Goal: Information Seeking & Learning: Find specific fact

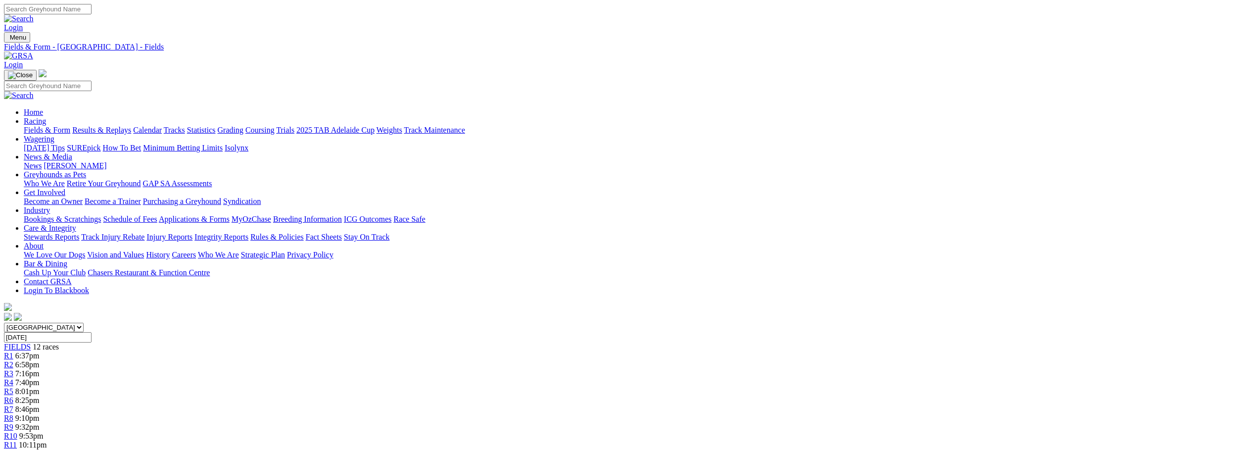
scroll to position [346, 0]
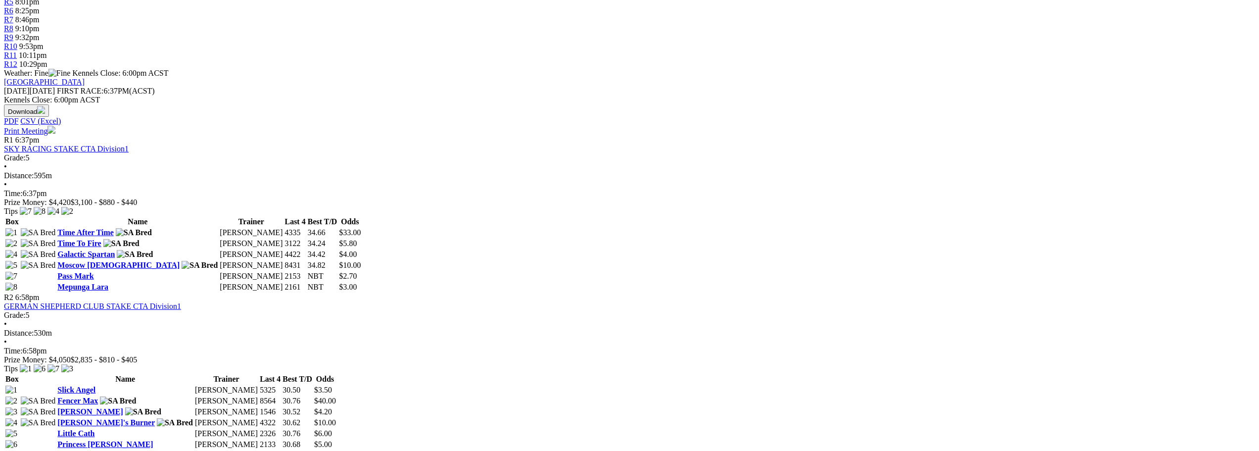
scroll to position [396, 0]
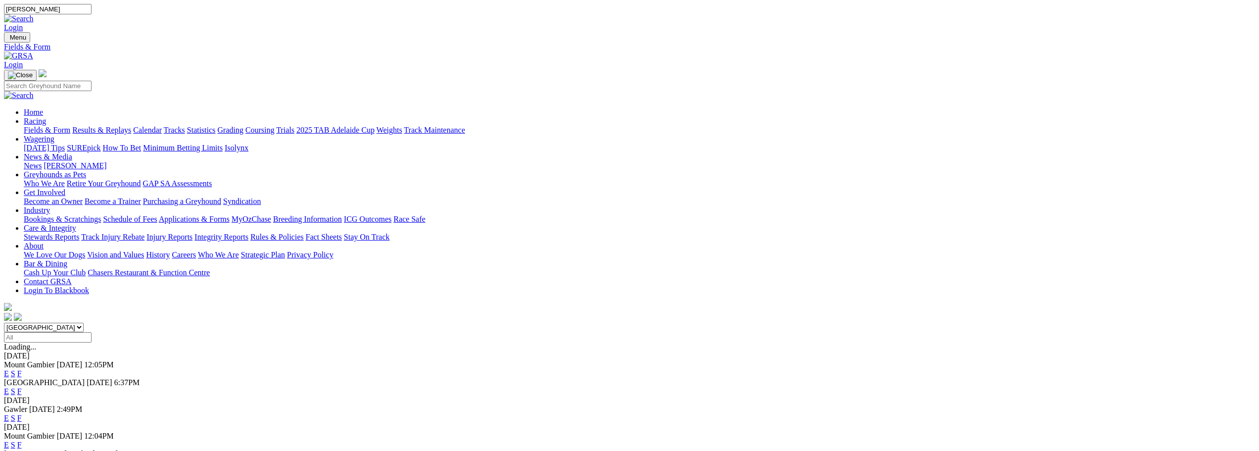
type input "[PERSON_NAME]"
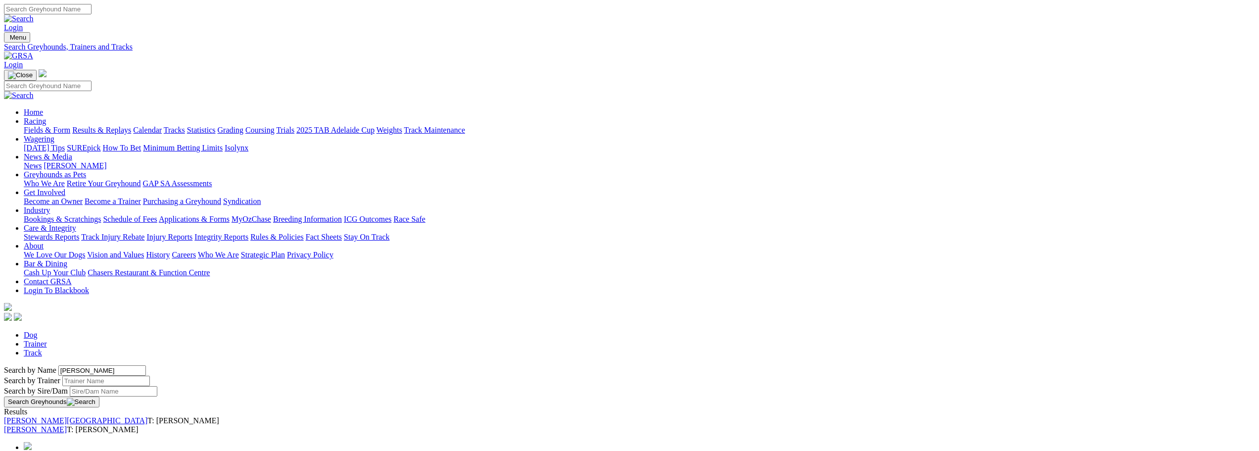
click at [67, 425] on link "[PERSON_NAME]" at bounding box center [35, 429] width 63 height 8
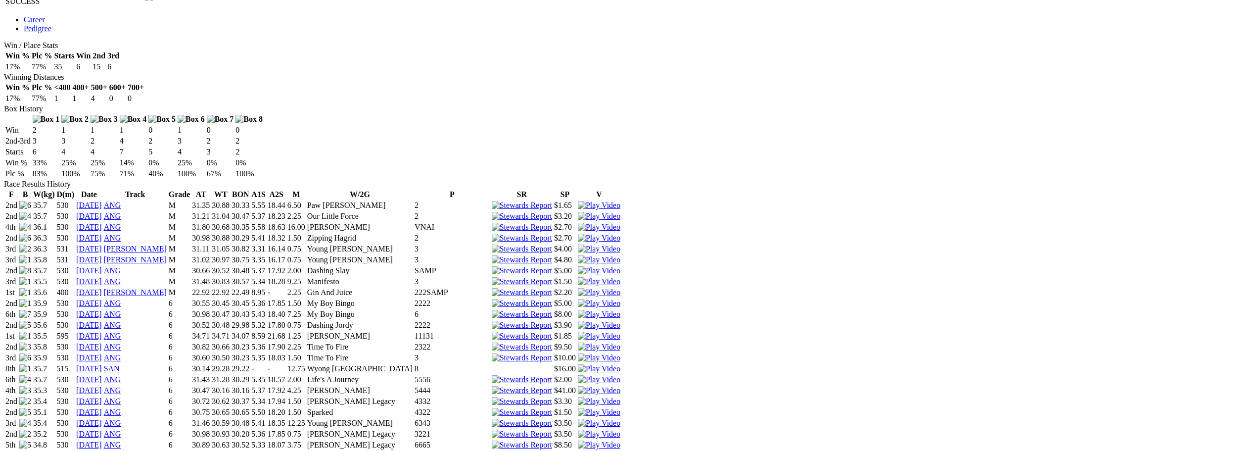
scroll to position [247, 0]
